Goal: Consume media (video, audio)

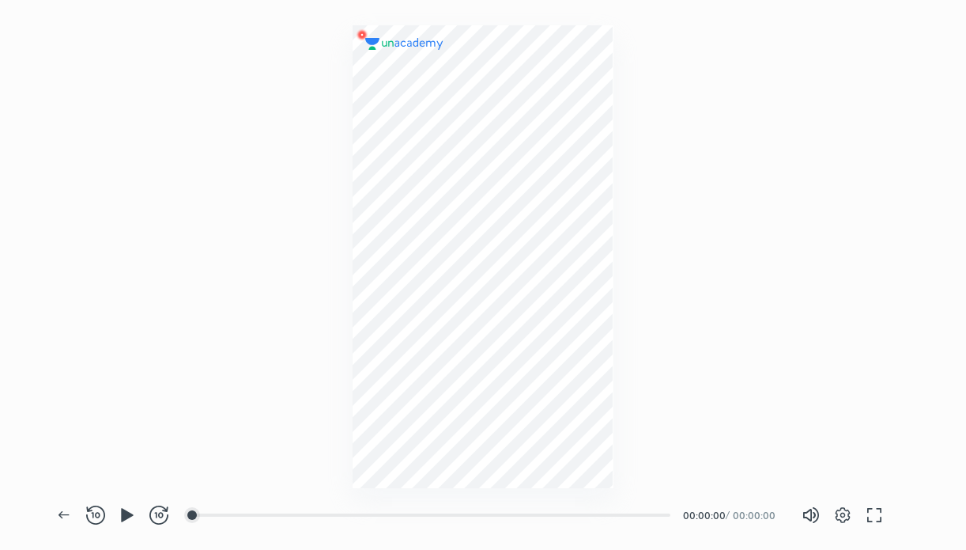
scroll to position [550, 965]
click at [383, 517] on div at bounding box center [381, 514] width 13 height 13
click at [456, 522] on div "03:55" at bounding box center [432, 515] width 477 height 16
click at [421, 509] on div at bounding box center [420, 514] width 13 height 13
click at [121, 521] on icon "button" at bounding box center [127, 514] width 12 height 13
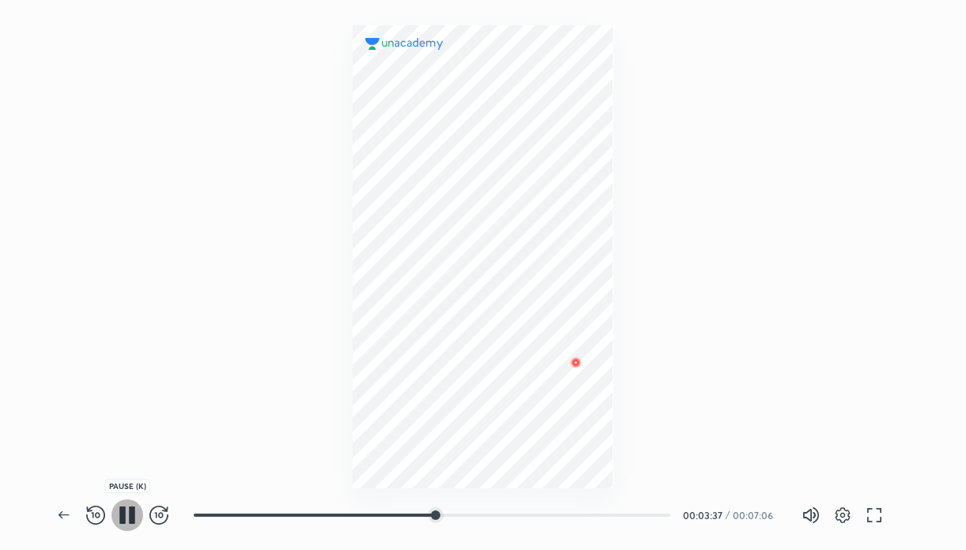
click at [121, 521] on icon "button" at bounding box center [122, 514] width 6 height 17
click at [121, 521] on icon "button" at bounding box center [127, 514] width 12 height 13
click at [134, 527] on button "button" at bounding box center [127, 515] width 32 height 32
